Goal: Information Seeking & Learning: Learn about a topic

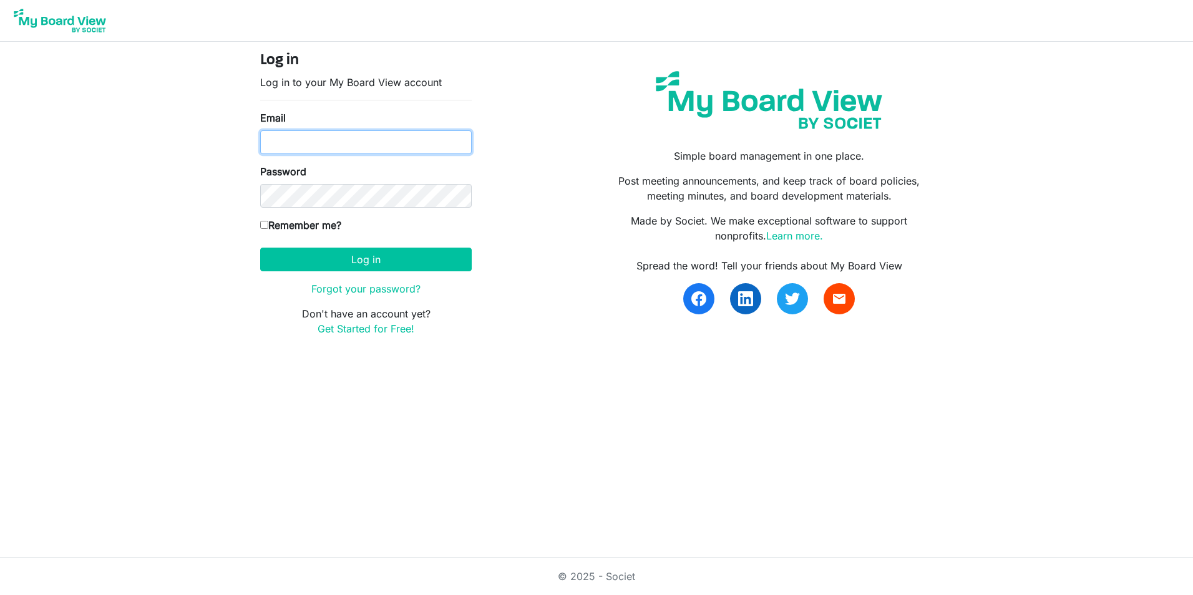
type input "davin.legendre@griegseafood.com"
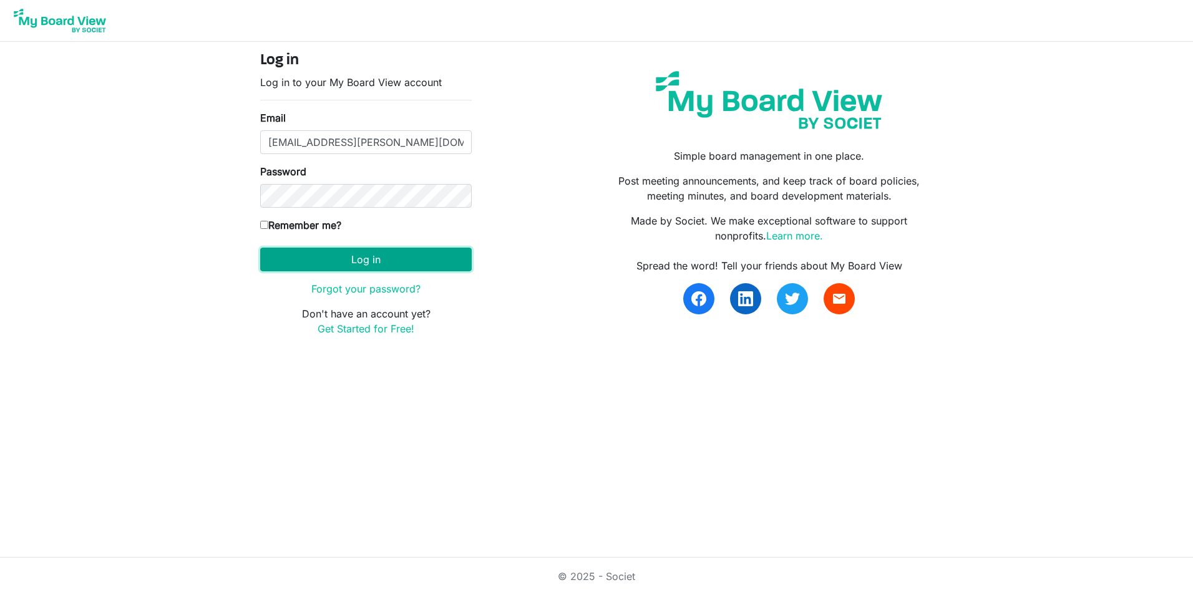
drag, startPoint x: 0, startPoint y: 0, endPoint x: 315, endPoint y: 252, distance: 403.4
click at [315, 252] on button "Log in" at bounding box center [365, 260] width 211 height 24
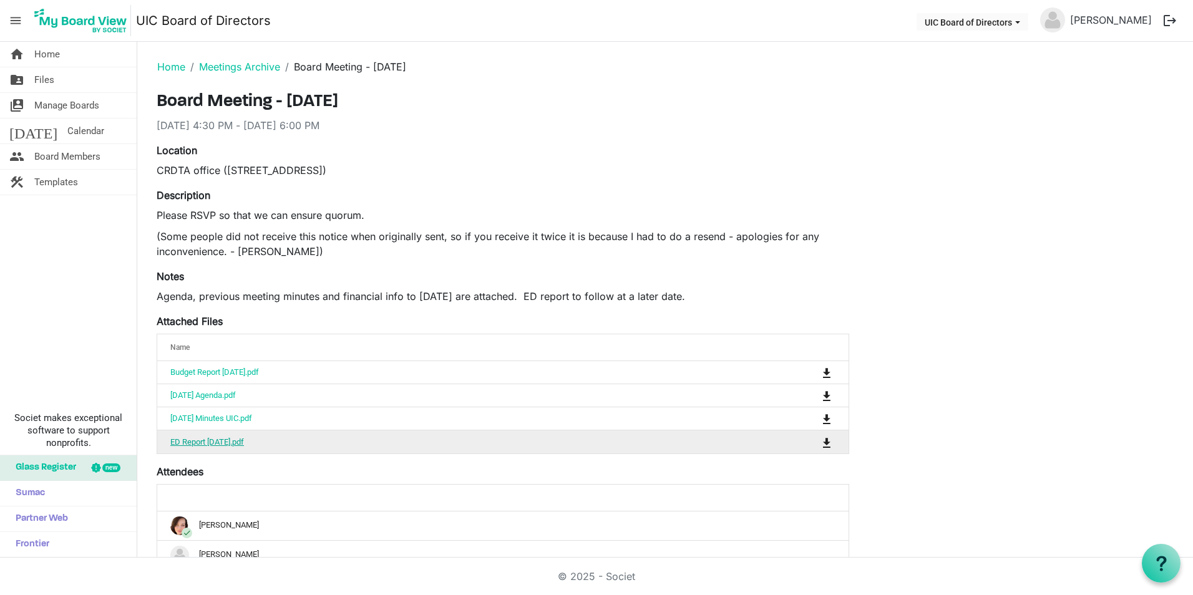
click at [202, 437] on link "ED Report Sept 2025.pdf" at bounding box center [207, 441] width 74 height 9
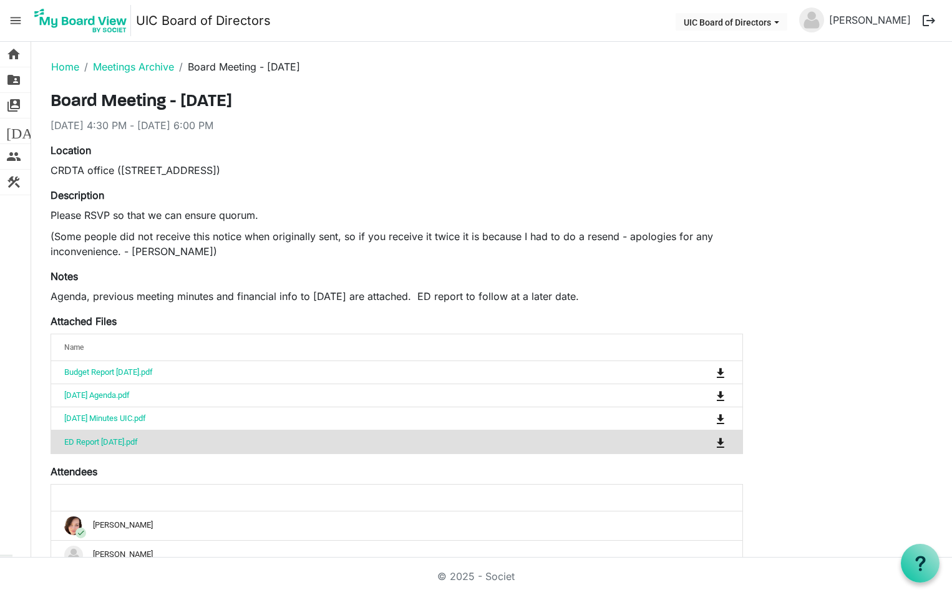
click at [449, 187] on div "Location CRDTA office (871 Shoppers Row, upstairs)" at bounding box center [396, 165] width 711 height 45
click at [392, 17] on nav "menu UIC Board of Directors UIC Board of Directors Davin Legendre logout" at bounding box center [476, 21] width 952 height 42
click at [480, 13] on nav "menu UIC Board of Directors UIC Board of Directors Davin Legendre logout" at bounding box center [476, 21] width 952 height 42
click at [470, 14] on nav "menu UIC Board of Directors UIC Board of Directors Davin Legendre logout" at bounding box center [476, 21] width 952 height 42
click at [474, 14] on nav "menu UIC Board of Directors UIC Board of Directors Davin Legendre logout" at bounding box center [476, 21] width 952 height 42
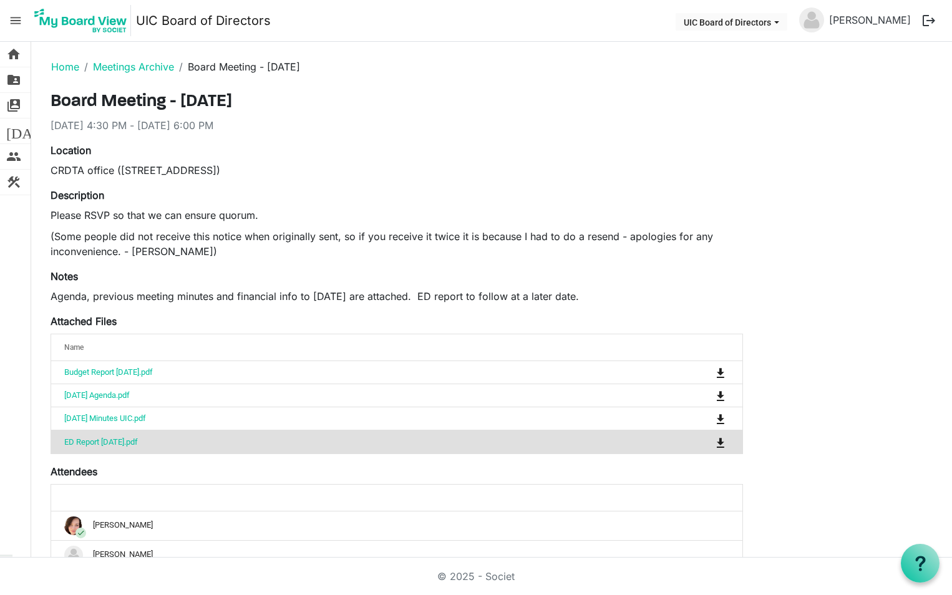
click at [513, 9] on nav "menu UIC Board of Directors UIC Board of Directors Davin Legendre logout" at bounding box center [476, 21] width 952 height 42
drag, startPoint x: 465, startPoint y: 25, endPoint x: 451, endPoint y: 31, distance: 15.1
click at [451, 31] on nav "menu UIC Board of Directors UIC Board of Directors Davin Legendre logout" at bounding box center [476, 21] width 952 height 42
drag, startPoint x: 354, startPoint y: 96, endPoint x: 40, endPoint y: 104, distance: 314.5
click at [40, 104] on main "Home Meetings Archive Board Meeting - September 24, 2025 Board Meeting - Septem…" at bounding box center [491, 550] width 921 height 1016
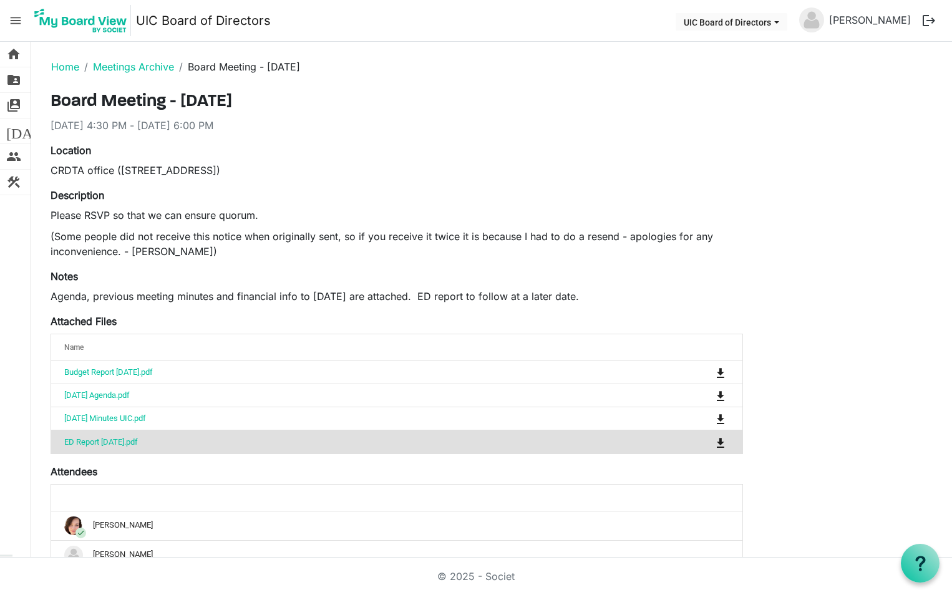
click at [362, 102] on h3 "Board Meeting - September 24, 2025" at bounding box center [397, 102] width 692 height 21
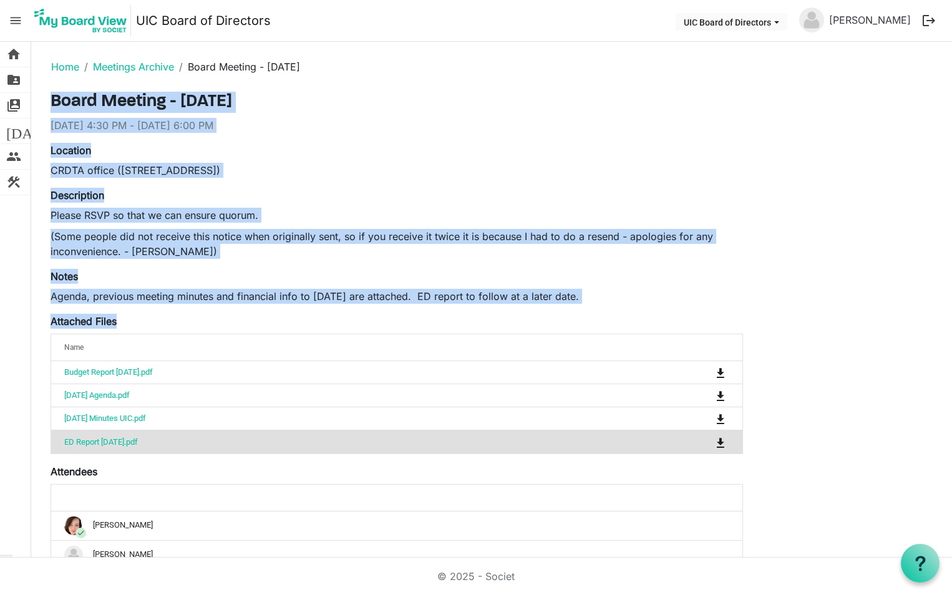
drag, startPoint x: 48, startPoint y: 99, endPoint x: 245, endPoint y: 318, distance: 294.7
click at [245, 318] on div "Board Meeting - September 24, 2025 9/24/2025 4:30 PM - 9/24/2025 6:00 PM Locati…" at bounding box center [396, 570] width 711 height 956
click at [545, 158] on div "Location CRDTA office (871 Shoppers Row, upstairs)" at bounding box center [396, 160] width 711 height 35
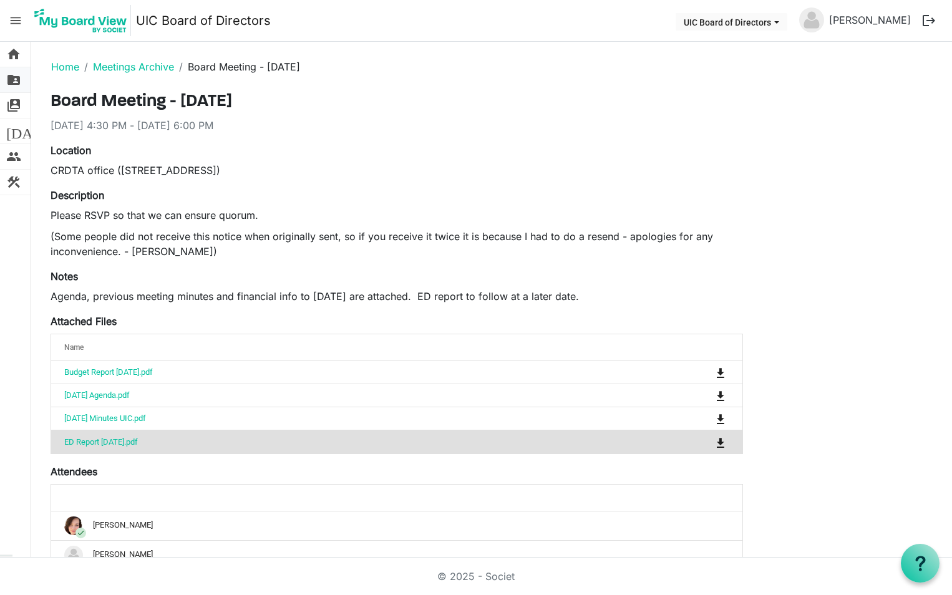
click at [14, 77] on span "folder_shared" at bounding box center [13, 79] width 15 height 25
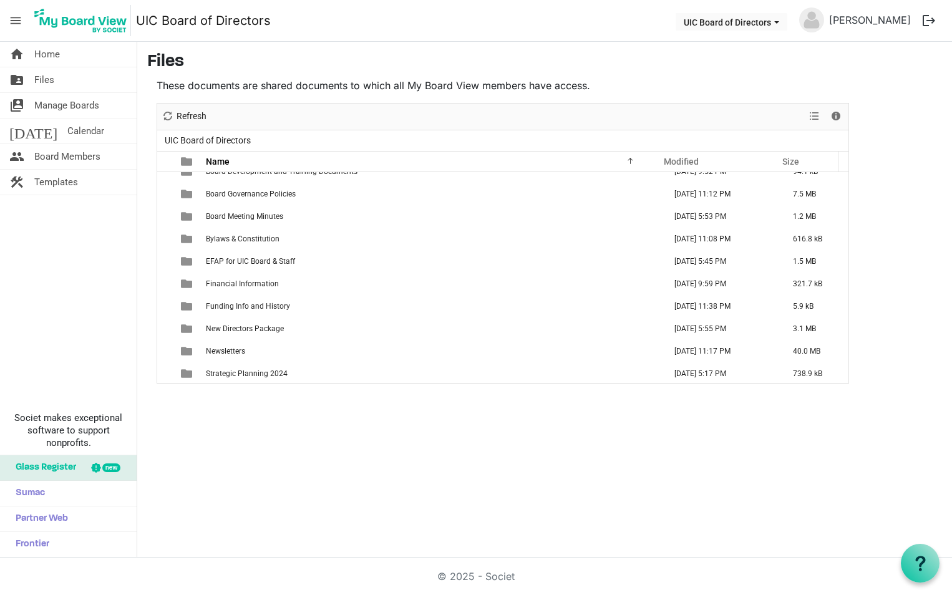
scroll to position [624, 0]
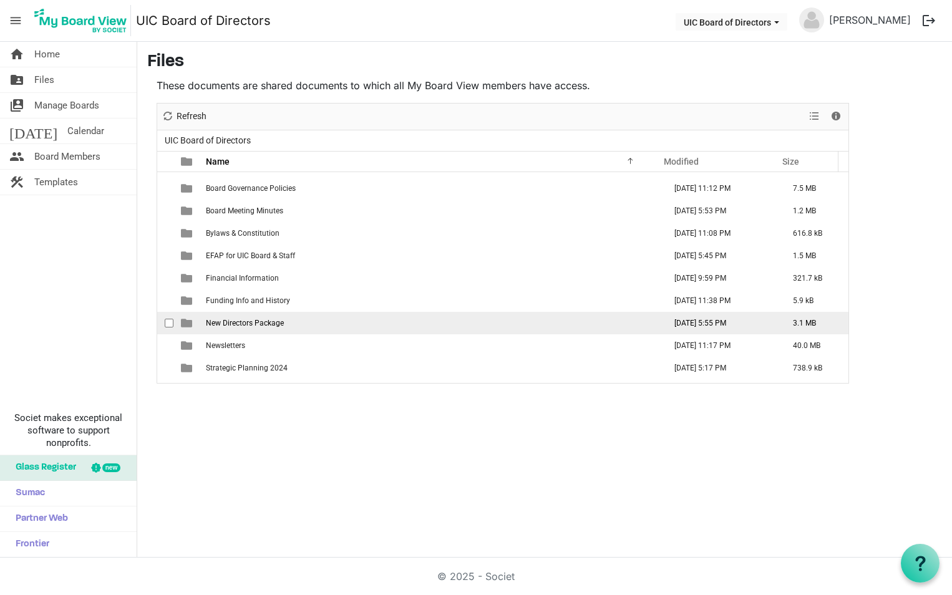
click at [262, 321] on span "New Directors Package" at bounding box center [245, 323] width 78 height 9
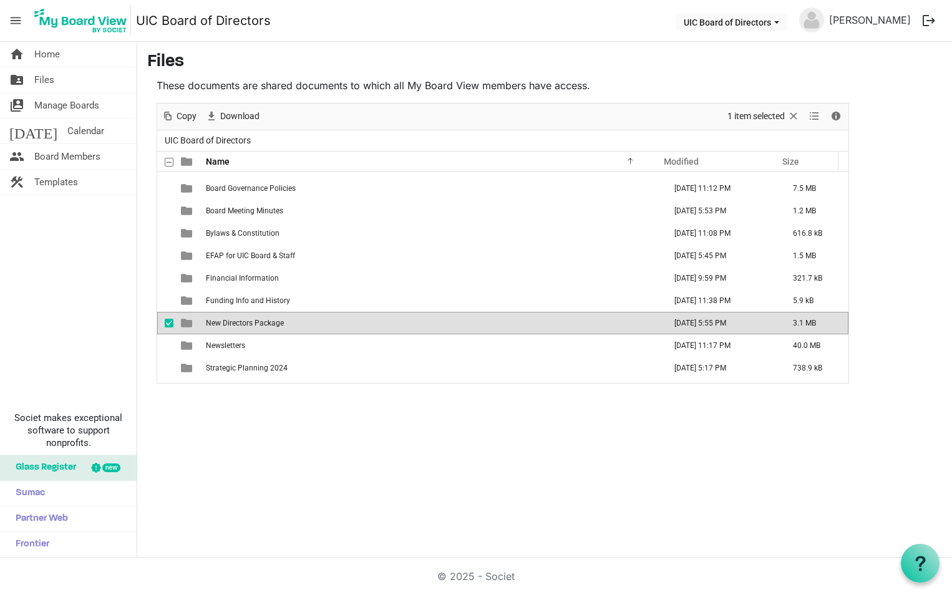
click at [170, 322] on span "checkbox" at bounding box center [169, 323] width 9 height 9
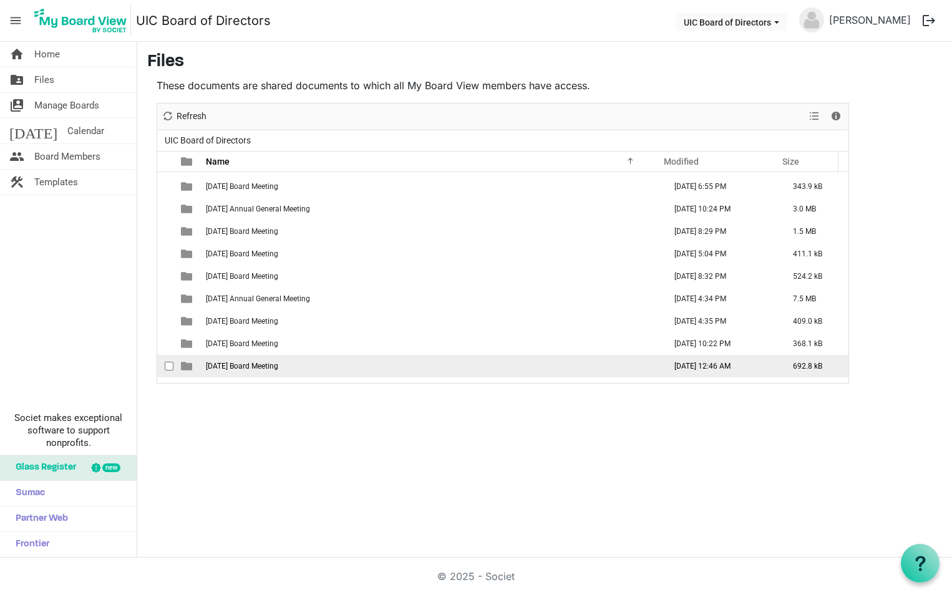
scroll to position [0, 0]
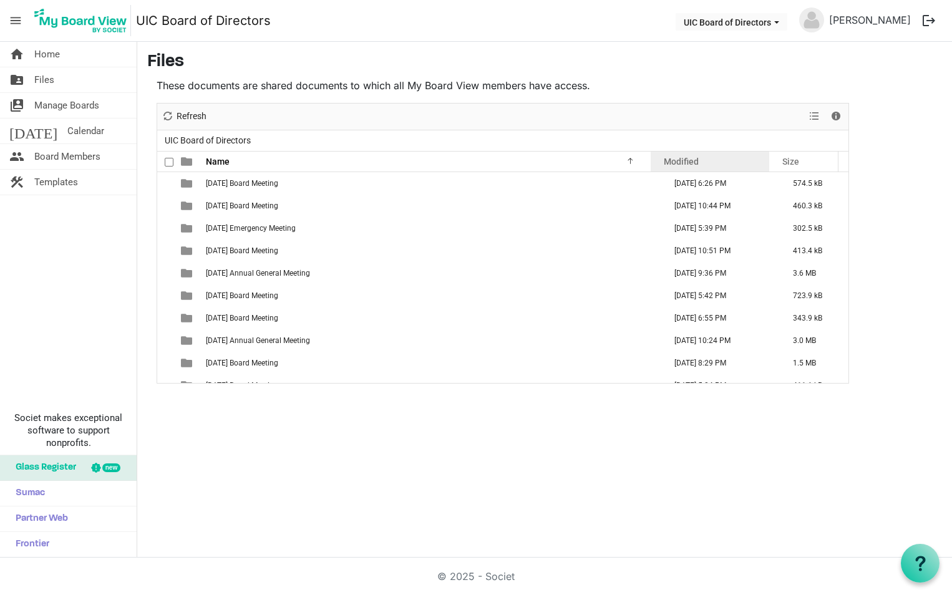
click at [666, 160] on span "Modified" at bounding box center [681, 162] width 35 height 10
click at [672, 155] on div "Modified" at bounding box center [709, 161] width 101 height 18
click at [47, 54] on span "Home" at bounding box center [47, 54] width 26 height 25
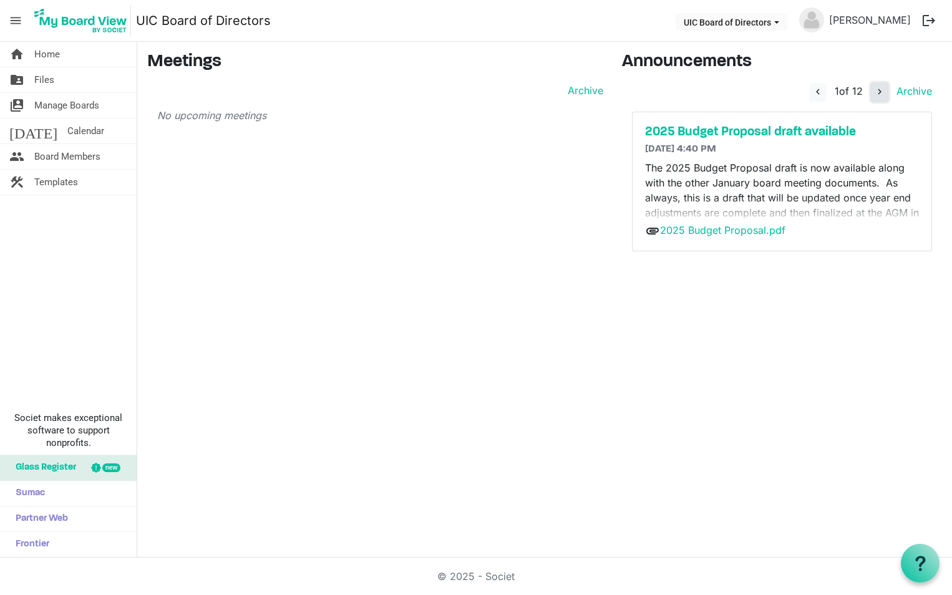
click at [883, 89] on span "navigate_next" at bounding box center [879, 91] width 11 height 11
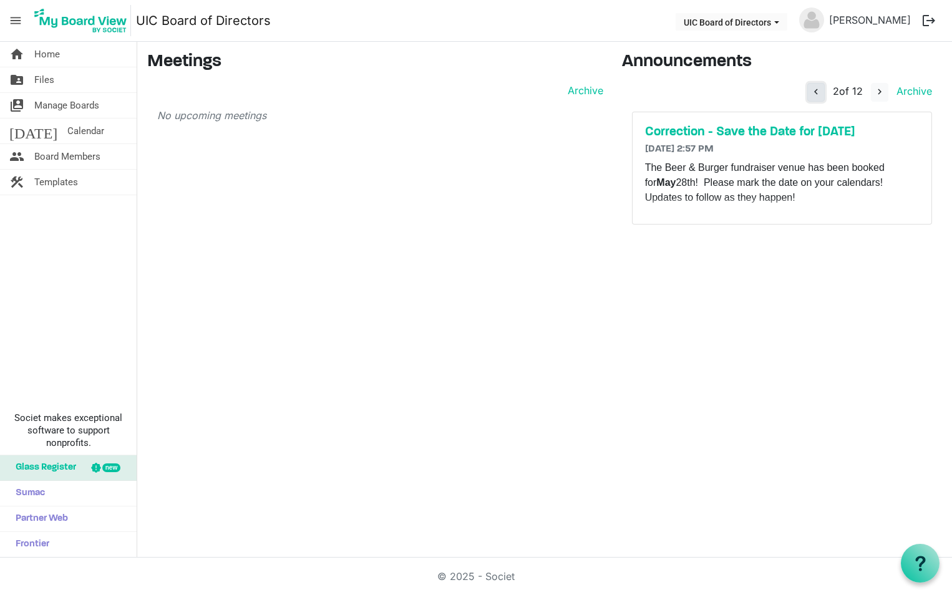
click at [814, 88] on span "navigate_before" at bounding box center [815, 91] width 11 height 11
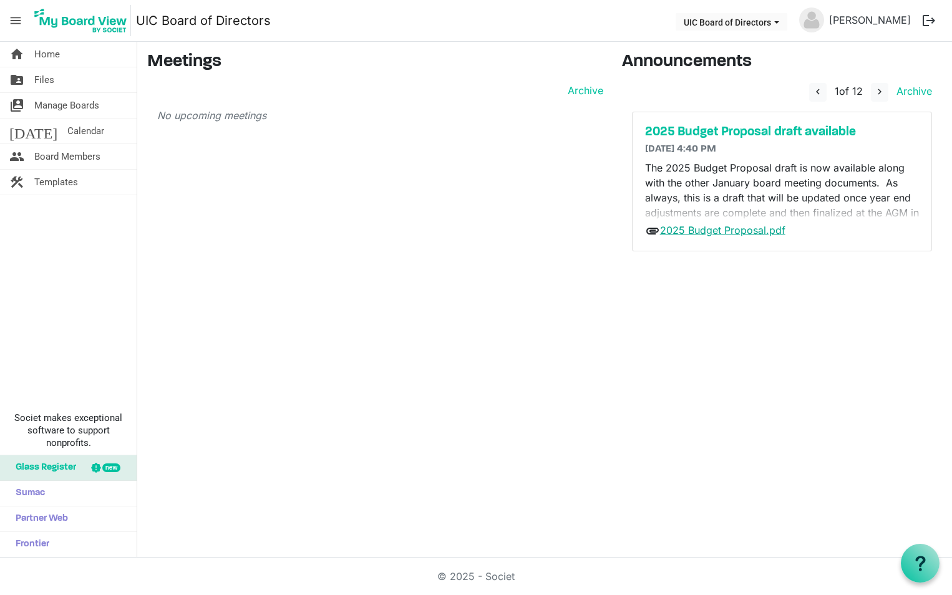
click at [707, 227] on link "2025 Budget Proposal.pdf" at bounding box center [722, 230] width 125 height 12
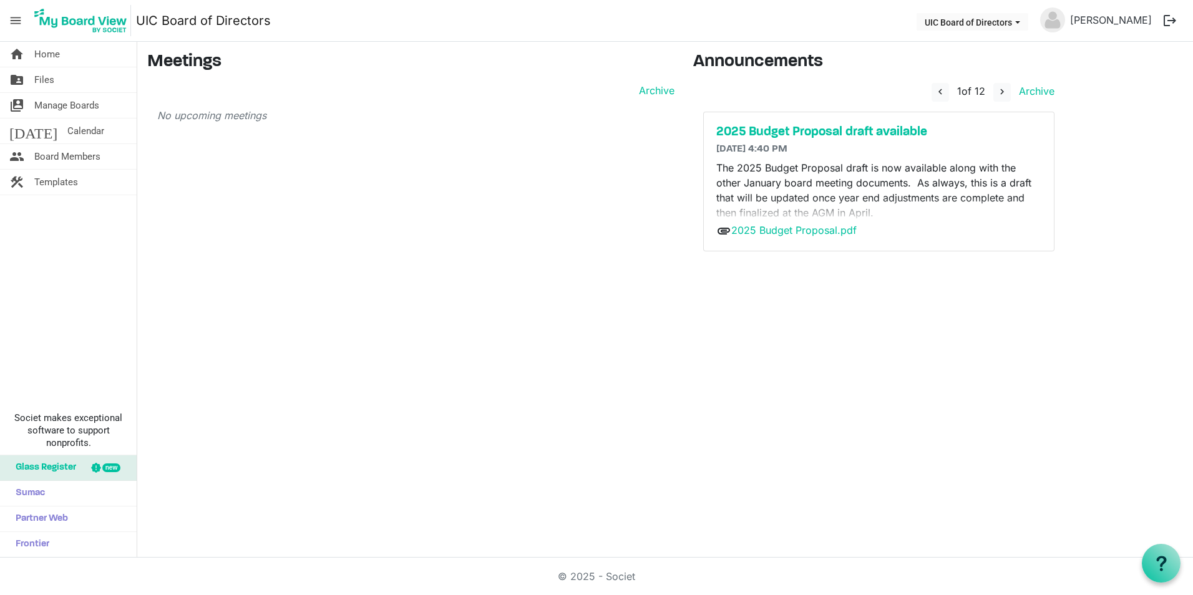
click at [11, 19] on span "menu" at bounding box center [16, 21] width 24 height 24
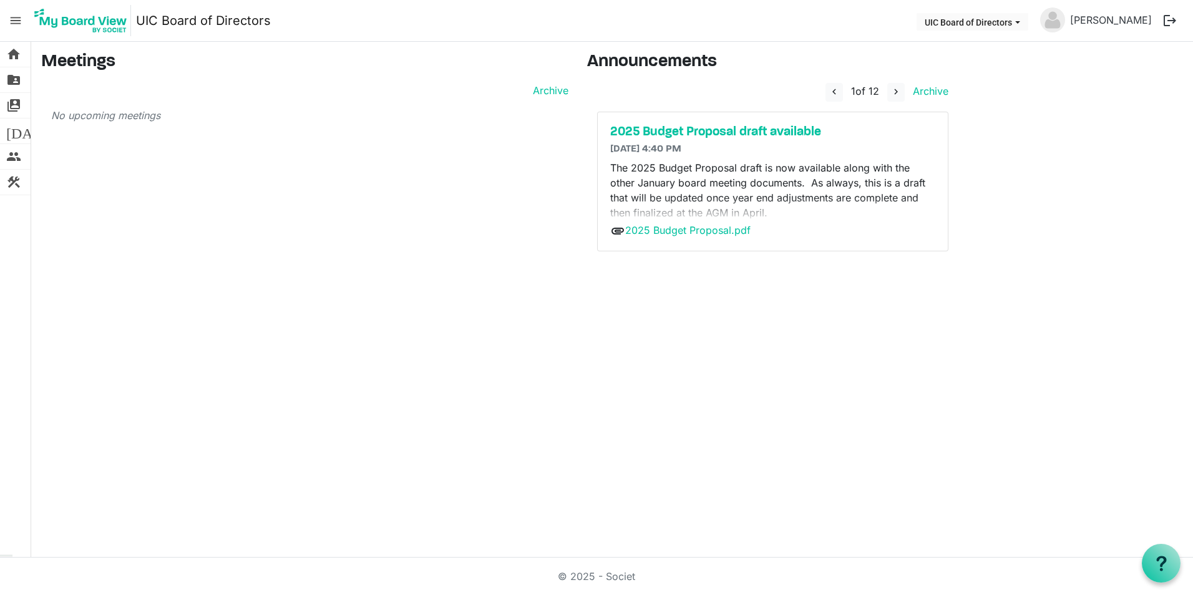
click at [11, 19] on span "menu" at bounding box center [16, 21] width 24 height 24
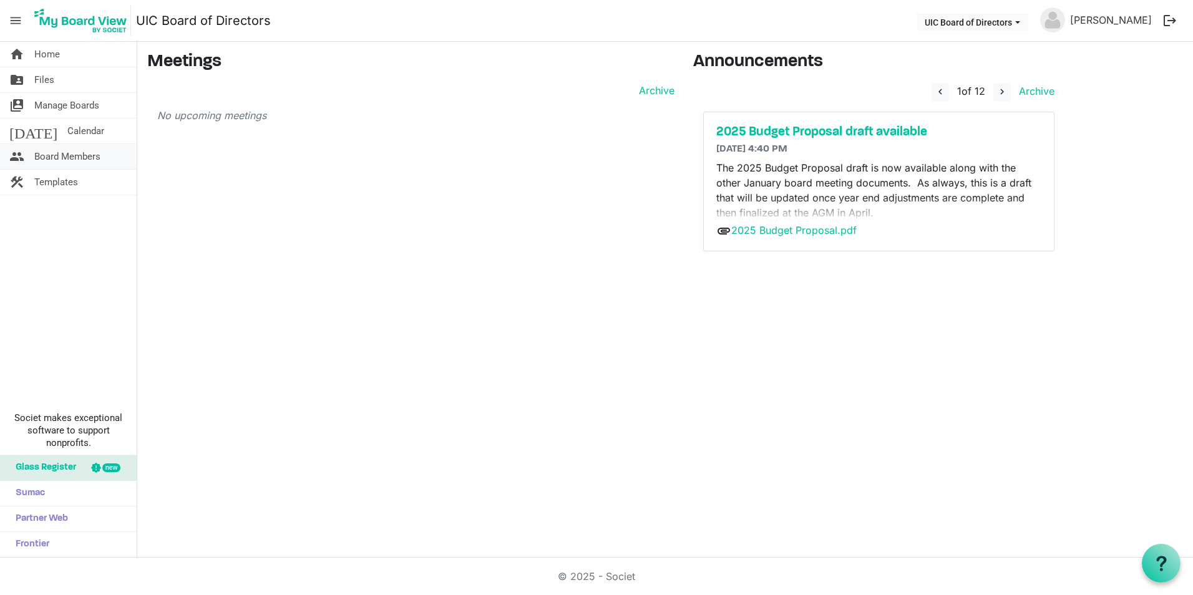
click at [82, 155] on span "Board Members" at bounding box center [67, 156] width 66 height 25
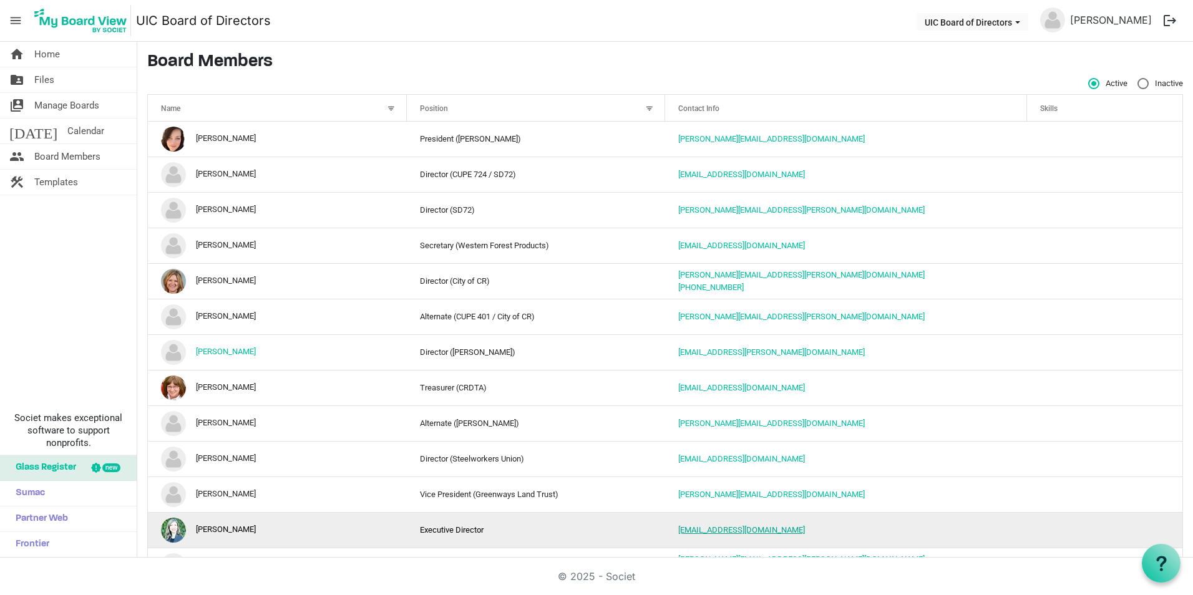
click at [701, 529] on link "kelsi@uics.ca" at bounding box center [741, 529] width 127 height 9
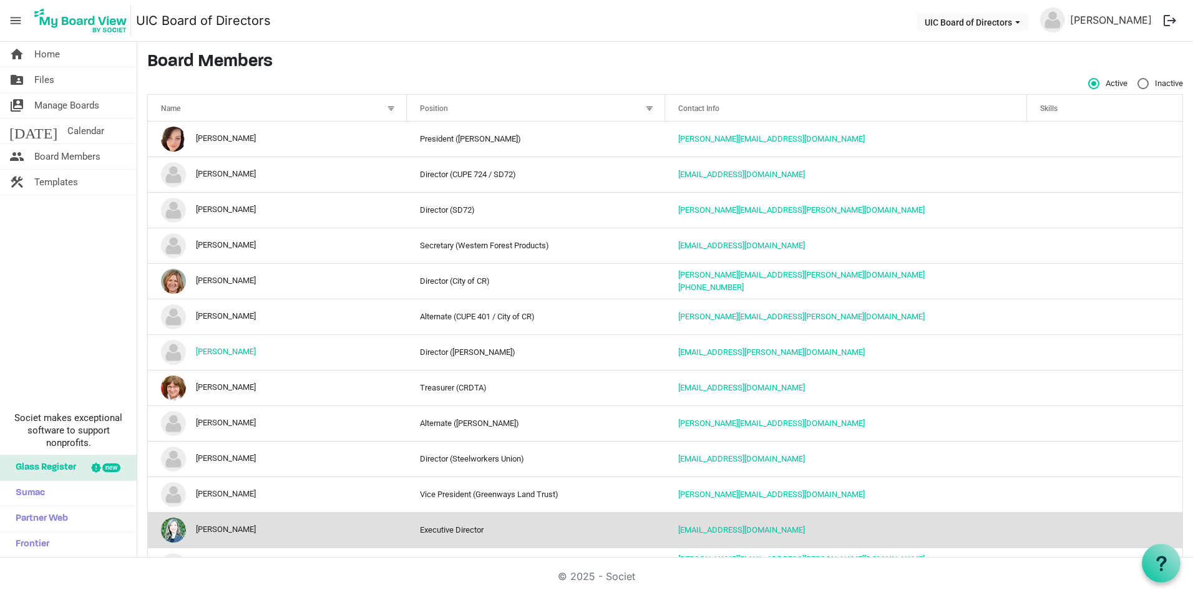
click at [371, 64] on h3 "Board Members" at bounding box center [664, 62] width 1035 height 21
